Goal: Information Seeking & Learning: Find specific fact

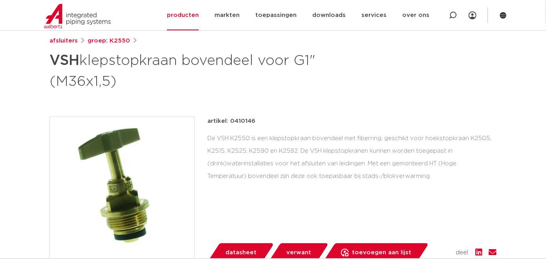
scroll to position [58, 0]
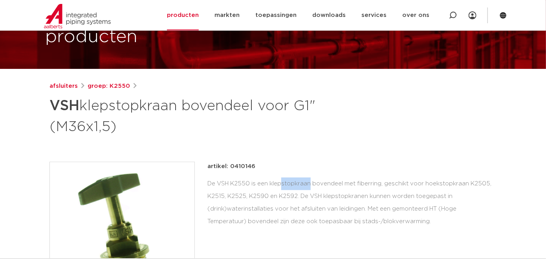
drag, startPoint x: 249, startPoint y: 183, endPoint x: 218, endPoint y: 185, distance: 31.5
click at [218, 185] on div "De VSH K2550 is een klepstopkraan bovendeel met fiberring, geschikt voor hoekst…" at bounding box center [351, 202] width 289 height 50
drag, startPoint x: 218, startPoint y: 185, endPoint x: 227, endPoint y: 182, distance: 9.4
copy div "VSH K2550"
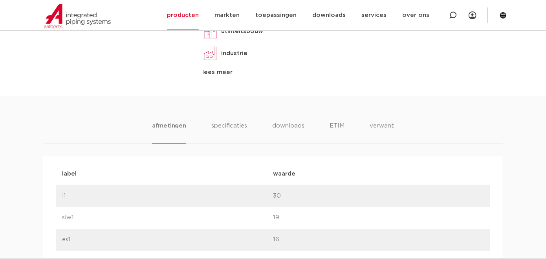
scroll to position [346, 0]
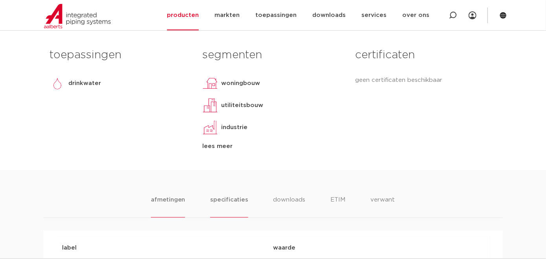
click at [229, 196] on li "specificaties" at bounding box center [229, 206] width 38 height 22
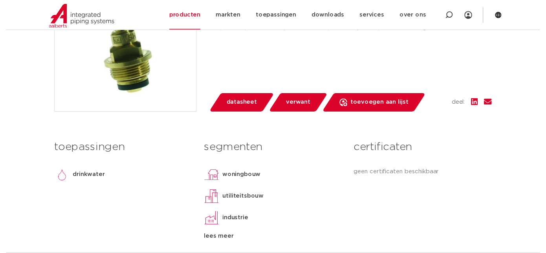
scroll to position [244, 0]
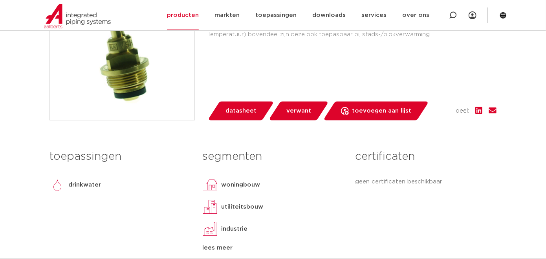
click at [237, 110] on span "datasheet" at bounding box center [241, 111] width 31 height 13
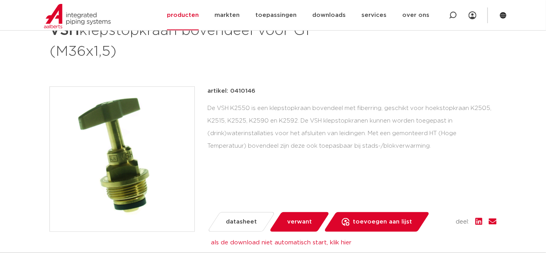
scroll to position [144, 0]
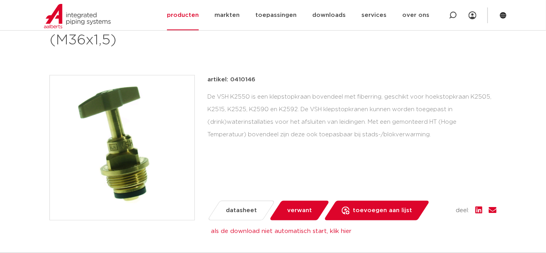
drag, startPoint x: 257, startPoint y: 79, endPoint x: 231, endPoint y: 77, distance: 26.8
click at [231, 77] on div "artikel: 0410146" at bounding box center [351, 79] width 289 height 9
drag, startPoint x: 231, startPoint y: 77, endPoint x: 236, endPoint y: 79, distance: 5.7
copy p "0410146"
click at [242, 81] on p "artikel: 0410146" at bounding box center [231, 79] width 48 height 9
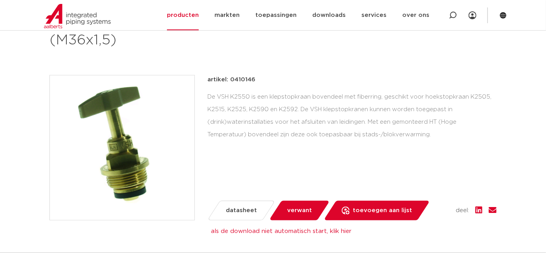
drag, startPoint x: 253, startPoint y: 80, endPoint x: 229, endPoint y: 79, distance: 24.4
click at [229, 79] on p "artikel: 0410146" at bounding box center [231, 79] width 48 height 9
copy p "0410146"
